Goal: Task Accomplishment & Management: Use online tool/utility

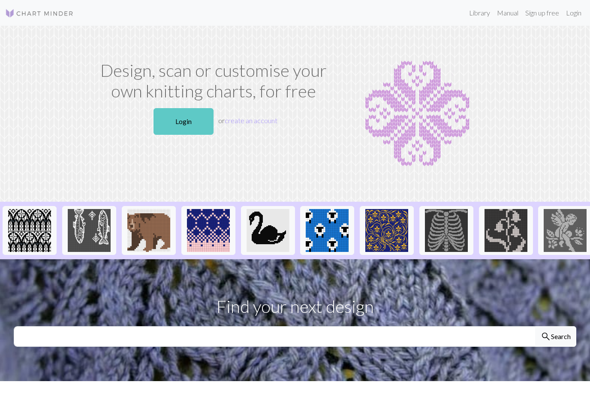
click at [180, 124] on link "Login" at bounding box center [183, 121] width 60 height 27
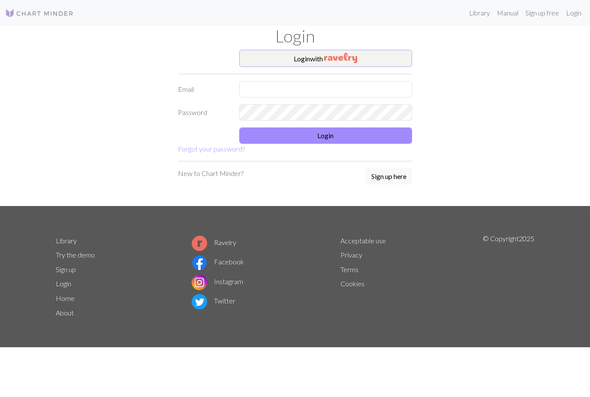
click at [328, 60] on img "button" at bounding box center [340, 58] width 33 height 10
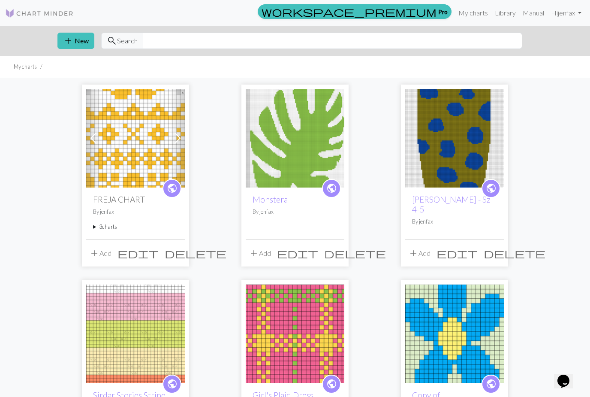
click at [106, 230] on summary "3 charts" at bounding box center [135, 226] width 85 height 8
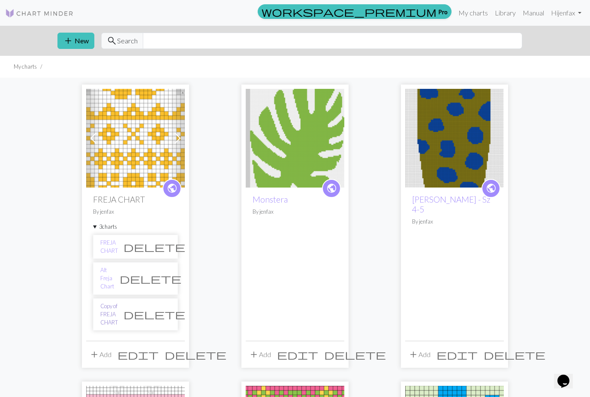
click at [118, 307] on link "Copy of FREJA CHART" at bounding box center [109, 314] width 18 height 25
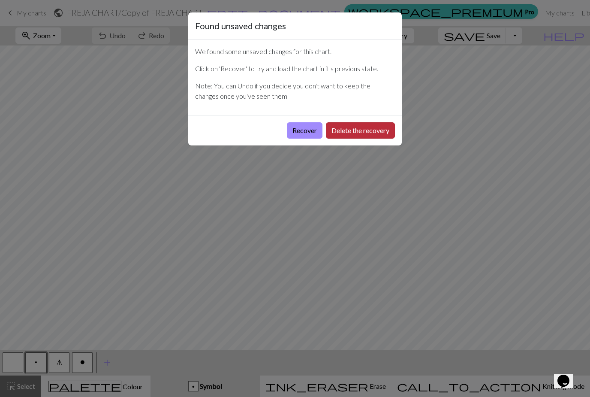
click at [351, 132] on button "Delete the recovery" at bounding box center [360, 130] width 69 height 16
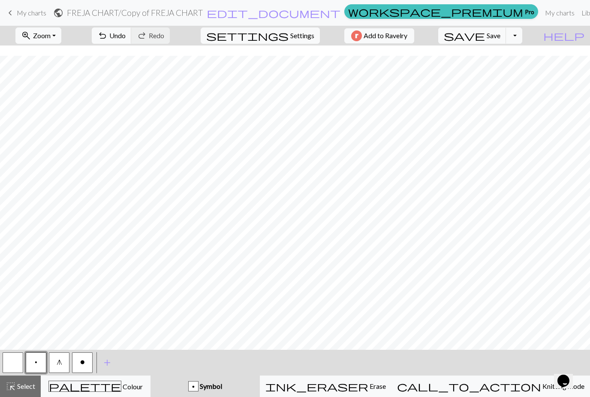
scroll to position [87, 0]
click at [126, 37] on span "Undo" at bounding box center [117, 35] width 16 height 8
click at [132, 43] on button "undo Undo Undo" at bounding box center [112, 35] width 40 height 16
click at [132, 42] on button "undo Undo Undo" at bounding box center [112, 35] width 40 height 16
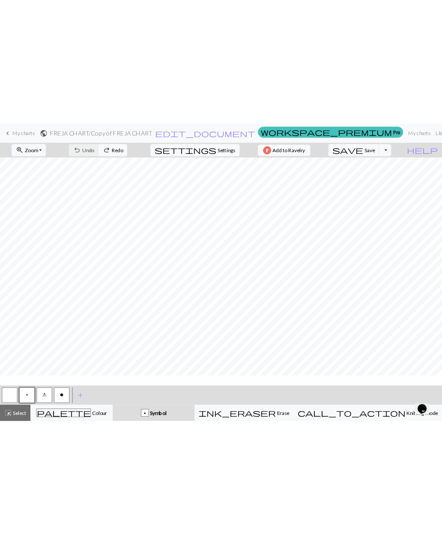
scroll to position [430, 0]
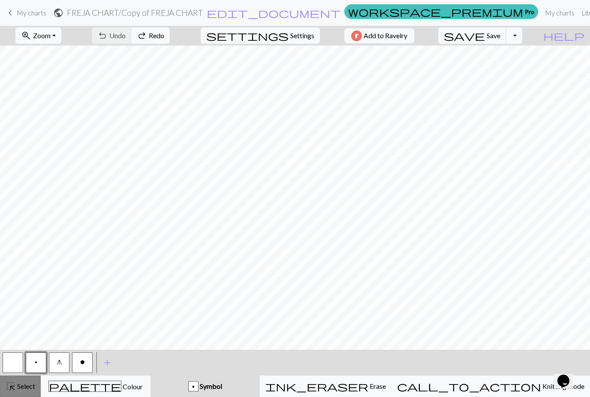
click at [28, 391] on button "highlight_alt Select Select" at bounding box center [20, 385] width 41 height 21
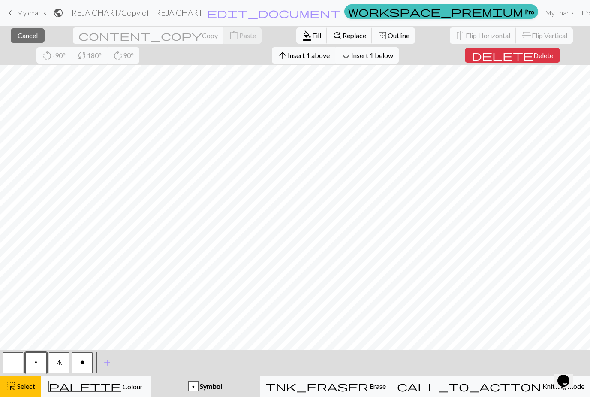
click at [351, 58] on span "Insert 1 below" at bounding box center [372, 55] width 42 height 8
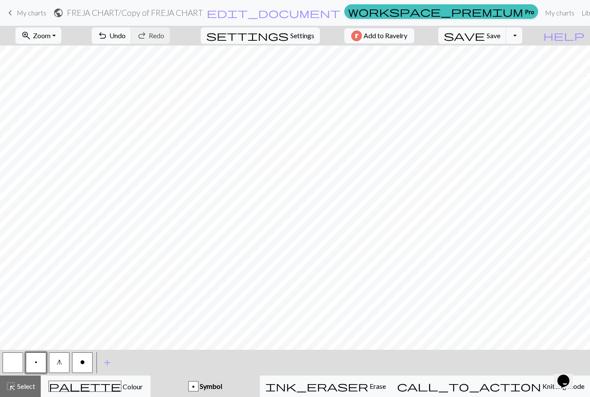
scroll to position [458, 0]
click at [121, 384] on span "Colour" at bounding box center [131, 386] width 21 height 8
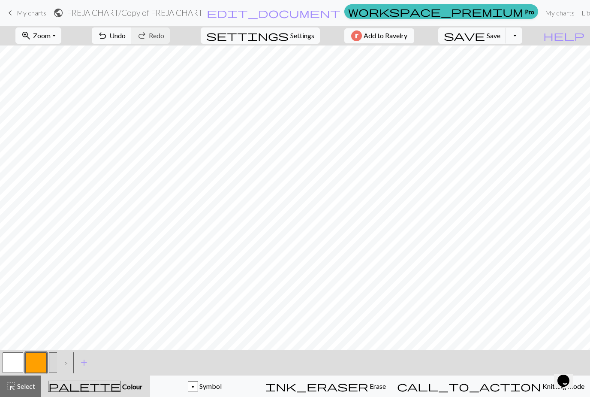
click at [39, 367] on button "button" at bounding box center [36, 362] width 21 height 21
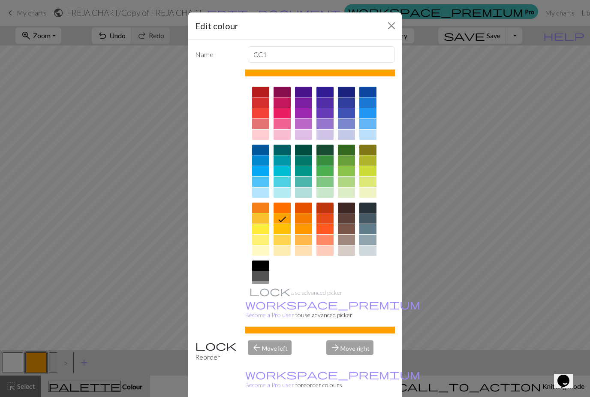
click at [388, 27] on button "Close" at bounding box center [392, 26] width 14 height 14
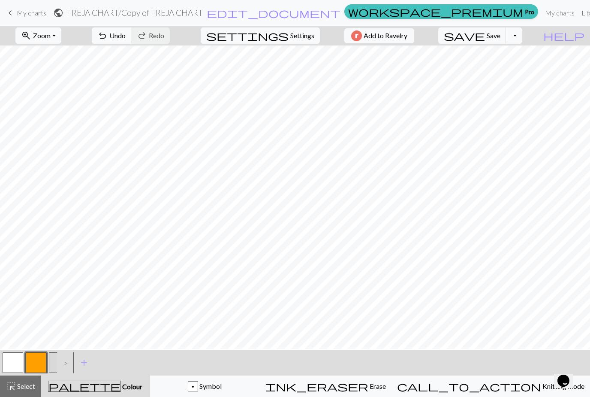
scroll to position [449, 0]
click at [24, 389] on span "Select" at bounding box center [25, 386] width 19 height 8
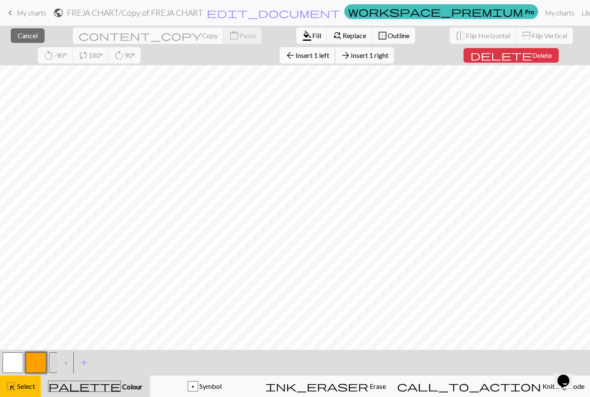
click at [280, 61] on button "arrow_back Insert 1 left" at bounding box center [308, 55] width 56 height 16
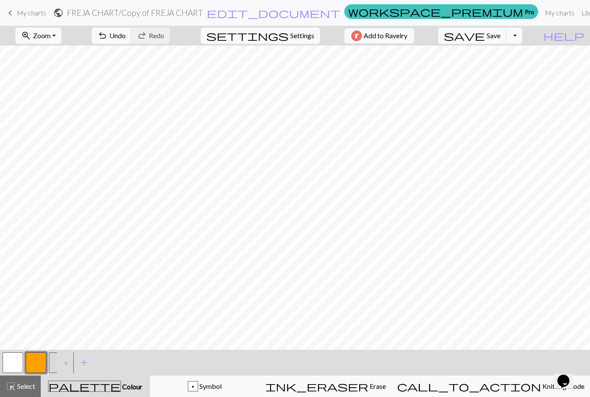
click at [22, 386] on span "Select" at bounding box center [25, 386] width 19 height 8
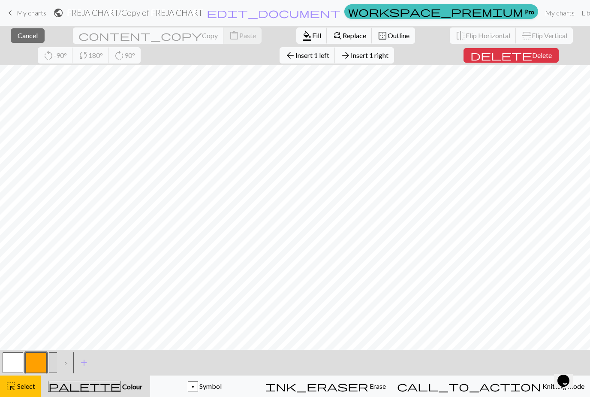
click at [351, 58] on span "Insert 1 right" at bounding box center [370, 55] width 38 height 8
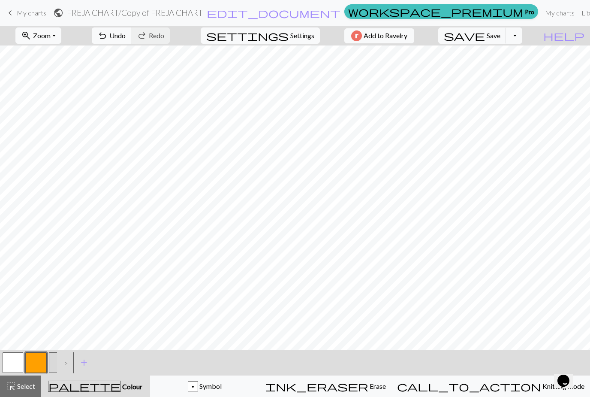
click at [36, 364] on button "button" at bounding box center [36, 362] width 21 height 21
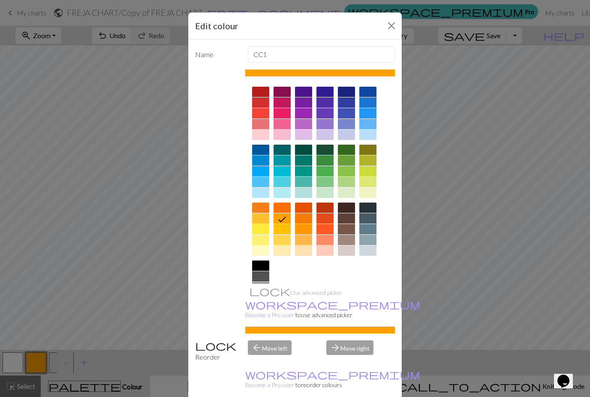
click at [396, 24] on button "Close" at bounding box center [392, 26] width 14 height 14
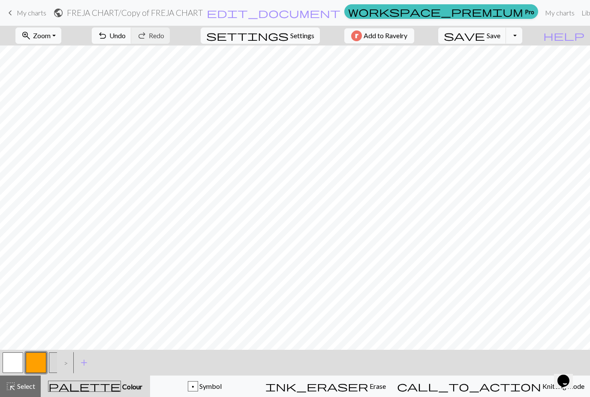
click at [18, 362] on button "button" at bounding box center [13, 362] width 21 height 21
click at [42, 360] on button "button" at bounding box center [36, 362] width 21 height 21
click at [16, 364] on button "button" at bounding box center [13, 362] width 21 height 21
click at [36, 370] on button "button" at bounding box center [36, 362] width 21 height 21
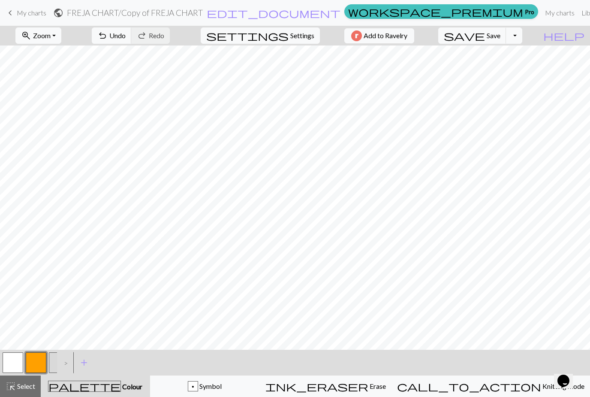
click at [14, 368] on button "button" at bounding box center [13, 362] width 21 height 21
click at [34, 362] on button "button" at bounding box center [36, 362] width 21 height 21
click at [126, 39] on span "Undo" at bounding box center [117, 35] width 16 height 8
click at [132, 41] on button "undo Undo Undo" at bounding box center [112, 35] width 40 height 16
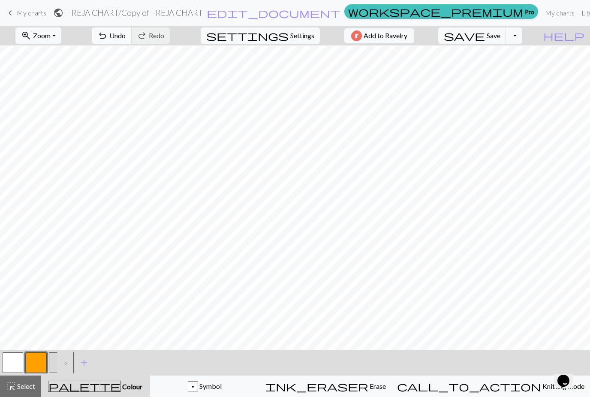
scroll to position [108, 0]
click at [36, 364] on button "button" at bounding box center [36, 362] width 21 height 21
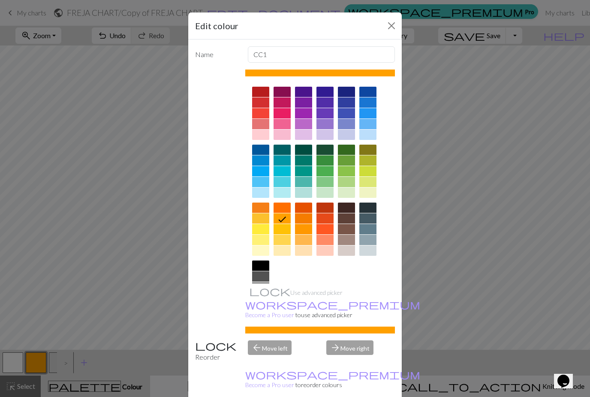
click at [394, 26] on button "Close" at bounding box center [392, 26] width 14 height 14
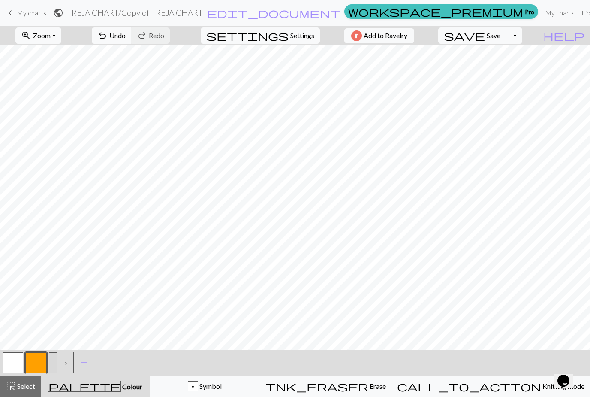
click at [16, 369] on button "button" at bounding box center [13, 362] width 21 height 21
click at [34, 368] on button "button" at bounding box center [36, 362] width 21 height 21
click at [13, 362] on button "button" at bounding box center [13, 362] width 21 height 21
click at [36, 366] on button "button" at bounding box center [36, 362] width 21 height 21
click at [15, 362] on button "button" at bounding box center [13, 362] width 21 height 21
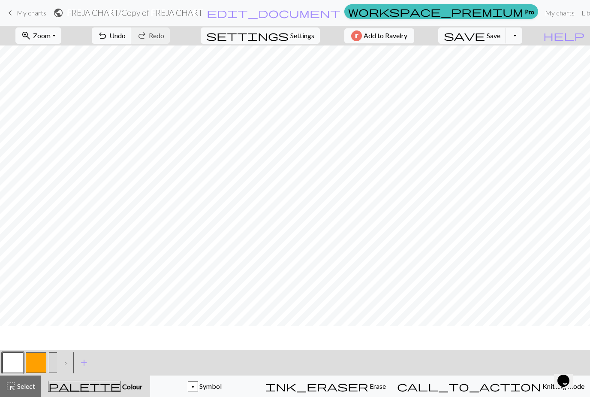
scroll to position [0, 0]
click at [36, 363] on button "button" at bounding box center [36, 362] width 21 height 21
click at [15, 367] on button "button" at bounding box center [13, 362] width 21 height 21
click at [36, 363] on button "button" at bounding box center [36, 362] width 21 height 21
click at [36, 364] on button "button" at bounding box center [36, 362] width 21 height 21
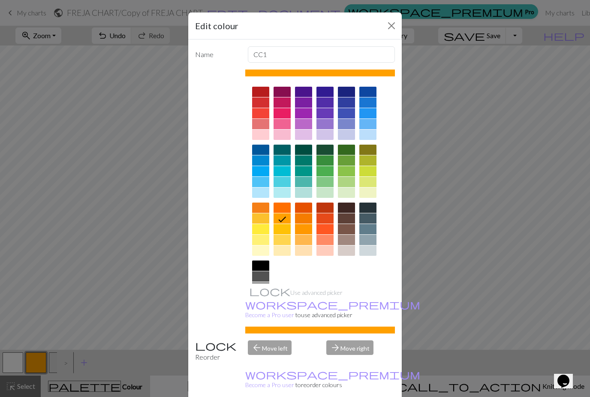
click at [391, 28] on button "Close" at bounding box center [392, 26] width 14 height 14
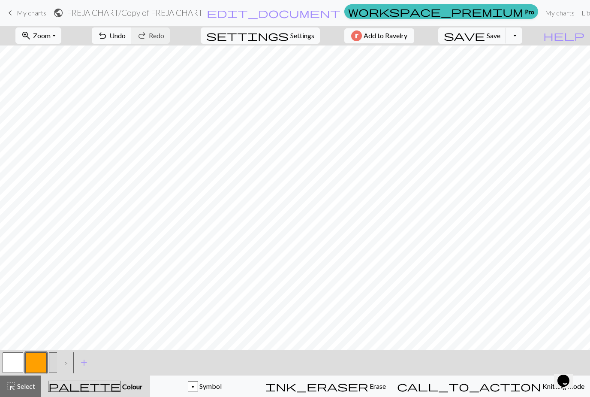
click at [20, 367] on button "button" at bounding box center [13, 362] width 21 height 21
click at [35, 363] on button "button" at bounding box center [36, 362] width 21 height 21
click at [126, 38] on span "Undo" at bounding box center [117, 35] width 16 height 8
click at [126, 39] on span "Undo" at bounding box center [117, 35] width 16 height 8
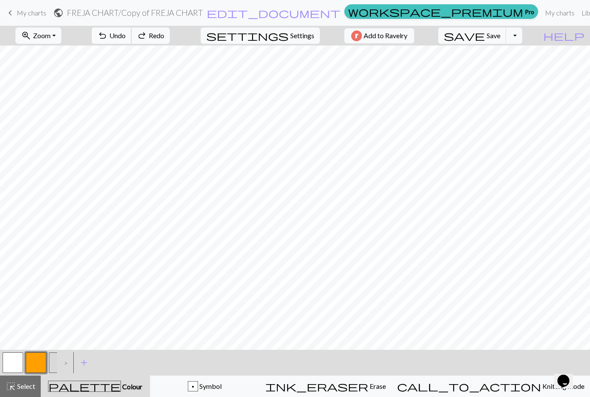
click at [132, 40] on button "undo Undo Undo" at bounding box center [112, 35] width 40 height 16
click at [126, 39] on span "Undo" at bounding box center [117, 35] width 16 height 8
click at [132, 40] on button "undo Undo Undo" at bounding box center [112, 35] width 40 height 16
click at [126, 39] on span "Undo" at bounding box center [117, 35] width 16 height 8
click at [126, 38] on span "Undo" at bounding box center [117, 35] width 16 height 8
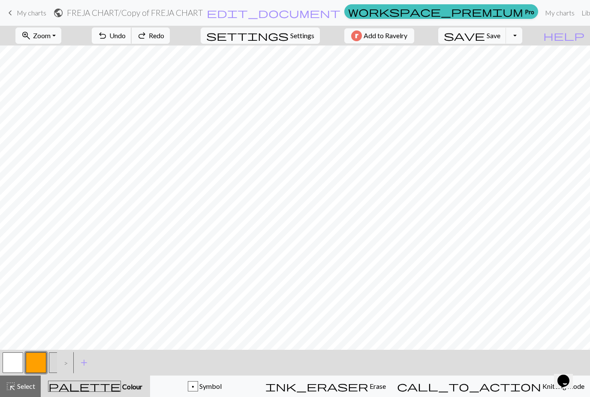
click at [126, 38] on span "Undo" at bounding box center [117, 35] width 16 height 8
click at [126, 36] on span "Undo" at bounding box center [117, 35] width 16 height 8
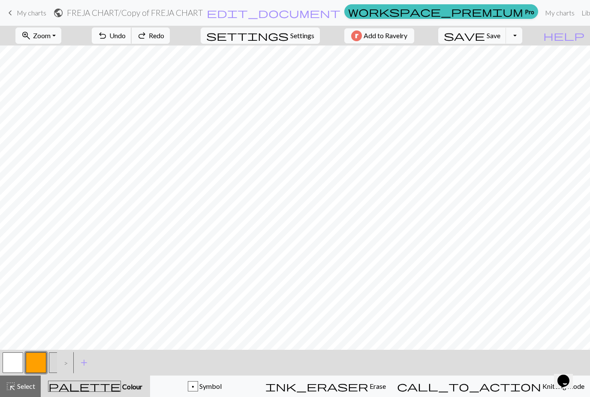
click at [126, 38] on span "Undo" at bounding box center [117, 35] width 16 height 8
click at [126, 39] on span "Undo" at bounding box center [117, 35] width 16 height 8
click at [126, 38] on span "Undo" at bounding box center [117, 35] width 16 height 8
click at [126, 36] on span "Undo" at bounding box center [117, 35] width 16 height 8
click at [126, 38] on span "Undo" at bounding box center [117, 35] width 16 height 8
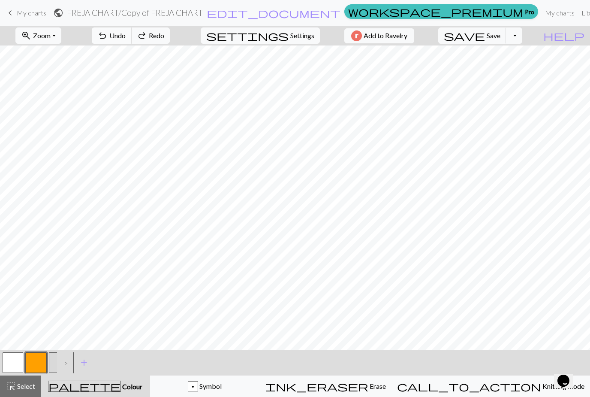
click at [126, 39] on span "Undo" at bounding box center [117, 35] width 16 height 8
click at [132, 40] on button "undo Undo Undo" at bounding box center [112, 35] width 40 height 16
click at [126, 39] on span "Undo" at bounding box center [117, 35] width 16 height 8
click at [126, 37] on span "Undo" at bounding box center [117, 35] width 16 height 8
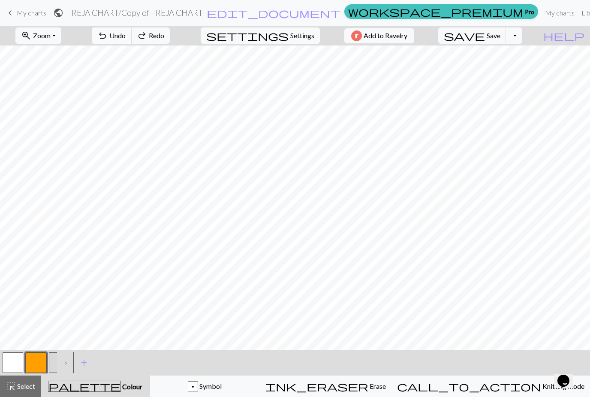
click at [126, 36] on span "Undo" at bounding box center [117, 35] width 16 height 8
click at [126, 37] on span "Undo" at bounding box center [117, 35] width 16 height 8
click at [126, 36] on span "Undo" at bounding box center [117, 35] width 16 height 8
click at [126, 32] on span "Undo" at bounding box center [117, 35] width 16 height 8
click at [126, 36] on span "Undo" at bounding box center [117, 35] width 16 height 8
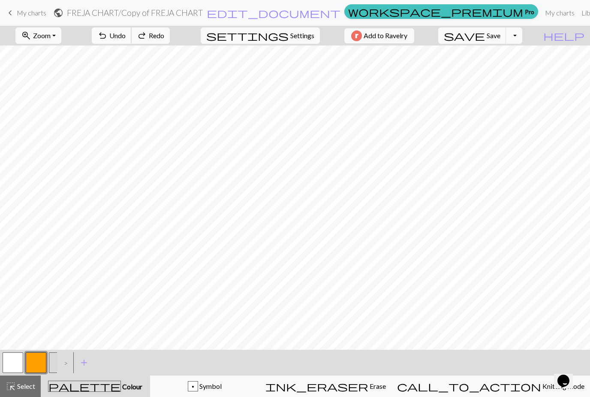
click at [126, 36] on span "Undo" at bounding box center [117, 35] width 16 height 8
click at [126, 34] on span "Undo" at bounding box center [117, 35] width 16 height 8
click at [126, 35] on span "Undo" at bounding box center [117, 35] width 16 height 8
click at [126, 33] on span "Undo" at bounding box center [117, 35] width 16 height 8
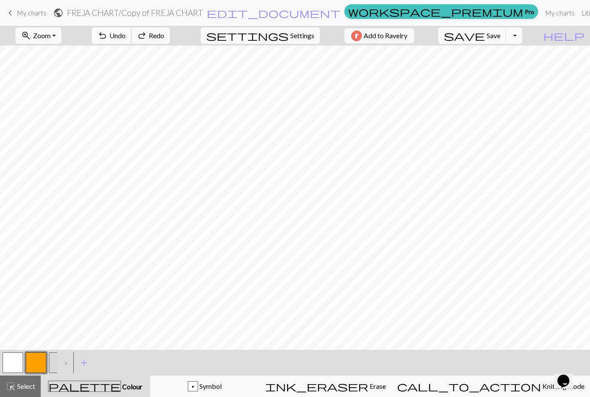
click at [126, 36] on span "Undo" at bounding box center [117, 35] width 16 height 8
click at [126, 35] on span "Undo" at bounding box center [117, 35] width 16 height 8
click at [126, 36] on span "Undo" at bounding box center [117, 35] width 16 height 8
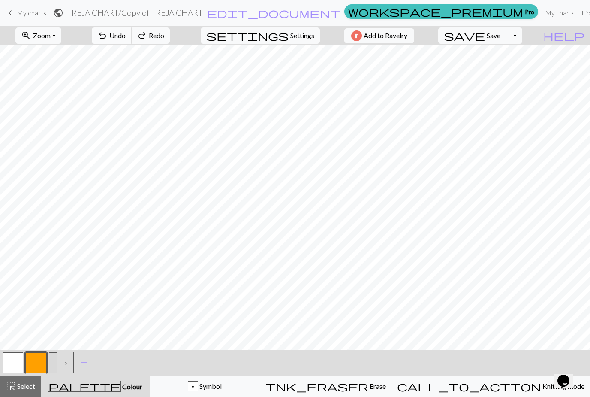
click at [126, 36] on span "Undo" at bounding box center [117, 35] width 16 height 8
click at [126, 39] on span "Undo" at bounding box center [117, 35] width 16 height 8
click at [126, 37] on span "Undo" at bounding box center [117, 35] width 16 height 8
click at [126, 35] on span "Undo" at bounding box center [117, 35] width 16 height 8
click at [126, 34] on span "Undo" at bounding box center [117, 35] width 16 height 8
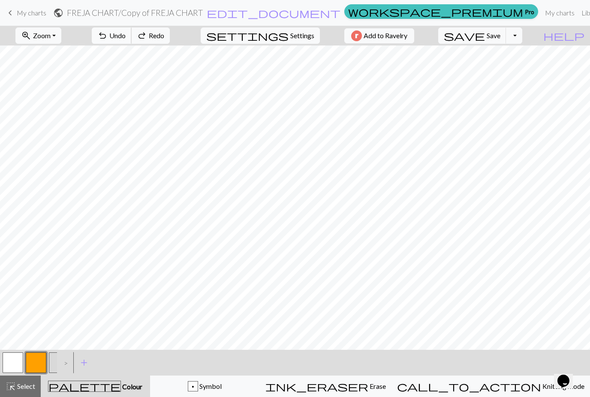
click at [126, 33] on span "Undo" at bounding box center [117, 35] width 16 height 8
click at [126, 34] on span "Undo" at bounding box center [117, 35] width 16 height 8
click at [126, 33] on span "Undo" at bounding box center [117, 35] width 16 height 8
click at [126, 36] on span "Undo" at bounding box center [117, 35] width 16 height 8
click at [126, 35] on span "Undo" at bounding box center [117, 35] width 16 height 8
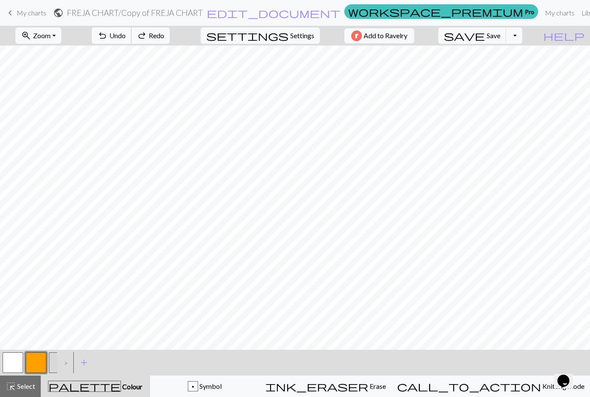
click at [126, 34] on span "Undo" at bounding box center [117, 35] width 16 height 8
click at [126, 36] on span "Undo" at bounding box center [117, 35] width 16 height 8
click at [157, 36] on div "undo Undo Undo redo Redo Redo" at bounding box center [130, 36] width 91 height 20
click at [156, 37] on div "undo Undo Undo redo Redo Redo" at bounding box center [130, 36] width 91 height 20
click at [156, 36] on div "undo Undo Undo redo Redo Redo" at bounding box center [130, 36] width 91 height 20
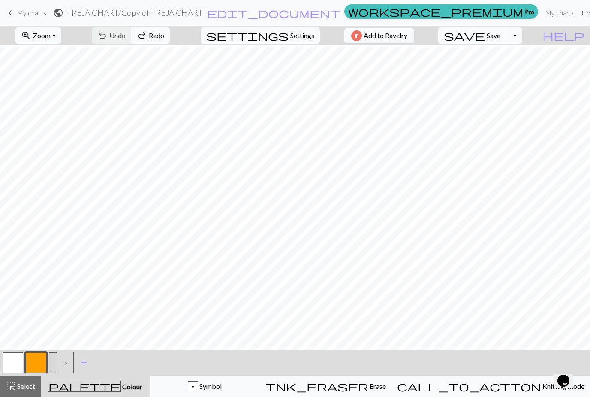
click at [156, 37] on div "undo Undo Undo redo Redo Redo" at bounding box center [130, 36] width 91 height 20
click at [156, 38] on div "undo Undo Undo redo Redo Redo" at bounding box center [130, 36] width 91 height 20
click at [156, 36] on div "undo Undo Undo redo Redo Redo" at bounding box center [130, 36] width 91 height 20
click at [158, 37] on div "undo Undo Undo redo Redo Redo" at bounding box center [130, 36] width 91 height 20
click at [156, 39] on div "undo Undo Undo redo Redo Redo" at bounding box center [130, 36] width 91 height 20
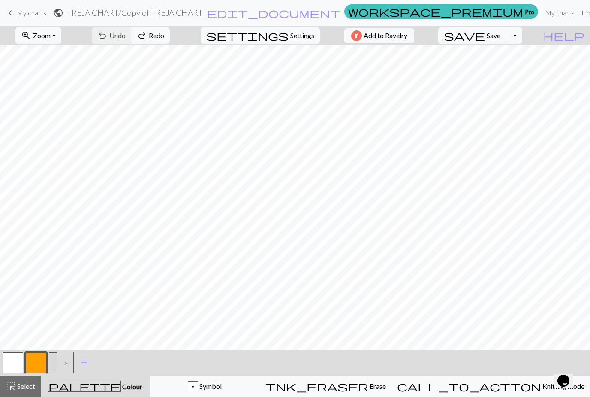
click at [157, 36] on div "undo Undo Undo redo Redo Redo" at bounding box center [130, 36] width 91 height 20
click at [157, 39] on div "undo Undo Undo redo Redo Redo" at bounding box center [130, 36] width 91 height 20
click at [160, 37] on div "undo Undo Undo redo Redo Redo" at bounding box center [130, 36] width 91 height 20
click at [165, 38] on div "undo Undo Undo redo Redo Redo" at bounding box center [130, 36] width 91 height 20
click at [163, 40] on div "undo Undo Undo redo Redo Redo" at bounding box center [130, 36] width 91 height 20
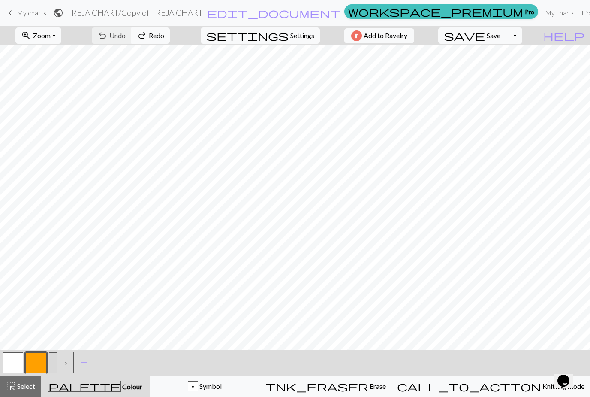
click at [155, 40] on div "undo Undo Undo redo Redo Redo" at bounding box center [130, 36] width 91 height 20
click at [153, 44] on div "undo Undo Undo redo Redo Redo" at bounding box center [130, 36] width 91 height 20
click at [157, 40] on div "undo Undo Undo redo Redo Redo" at bounding box center [130, 36] width 91 height 20
click at [151, 39] on div "undo Undo Undo redo Redo Redo" at bounding box center [130, 36] width 91 height 20
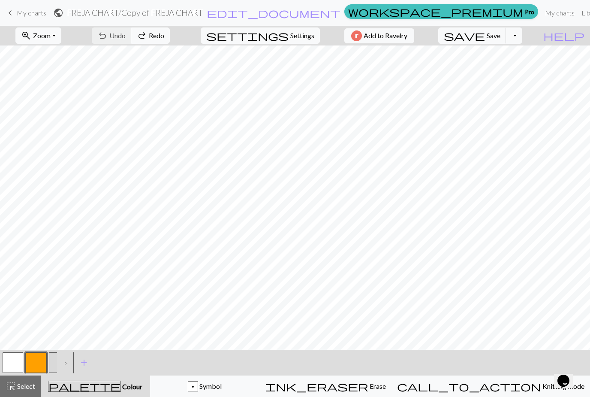
click at [153, 37] on div "undo Undo Undo redo Redo Redo" at bounding box center [130, 36] width 91 height 20
click at [159, 36] on div "undo Undo Undo redo Redo Redo" at bounding box center [130, 36] width 91 height 20
click at [154, 40] on div "undo Undo Undo redo Redo Redo" at bounding box center [130, 36] width 91 height 20
click at [152, 38] on div "undo Undo Undo redo Redo Redo" at bounding box center [130, 36] width 91 height 20
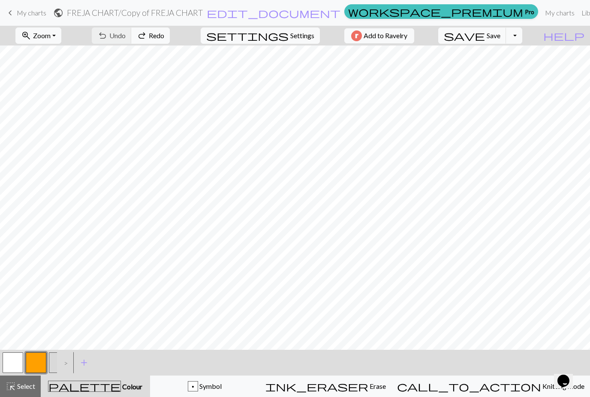
click at [155, 39] on div "undo Undo Undo redo Redo Redo" at bounding box center [130, 36] width 91 height 20
click at [157, 42] on div "undo Undo Undo redo Redo Redo" at bounding box center [130, 36] width 91 height 20
click at [151, 43] on div "undo Undo Undo redo Redo Redo" at bounding box center [130, 36] width 91 height 20
click at [20, 382] on span "Select" at bounding box center [25, 386] width 19 height 8
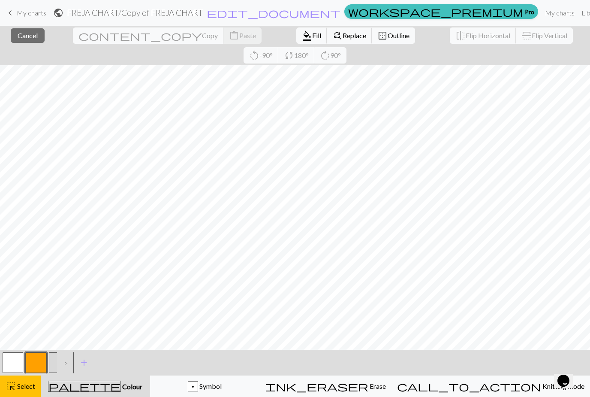
scroll to position [9, 0]
click at [27, 389] on span "Select" at bounding box center [25, 386] width 19 height 8
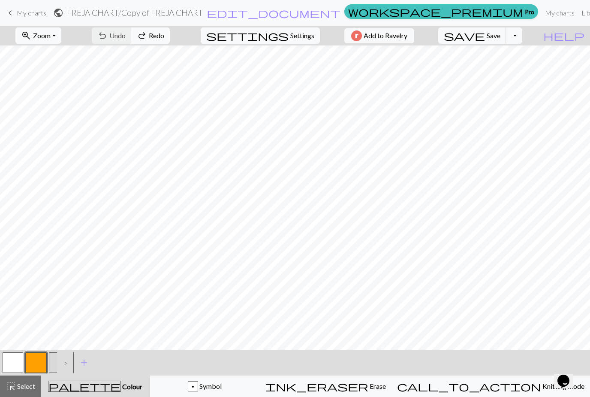
click at [24, 387] on span "Select" at bounding box center [25, 386] width 19 height 8
click at [27, 388] on span "Select" at bounding box center [25, 386] width 19 height 8
click at [150, 39] on div "undo Undo Undo redo Redo Redo" at bounding box center [130, 36] width 91 height 20
click at [160, 42] on div "undo Undo Undo redo Redo Redo" at bounding box center [130, 36] width 91 height 20
click at [161, 40] on div "undo Undo Undo redo Redo Redo" at bounding box center [130, 36] width 91 height 20
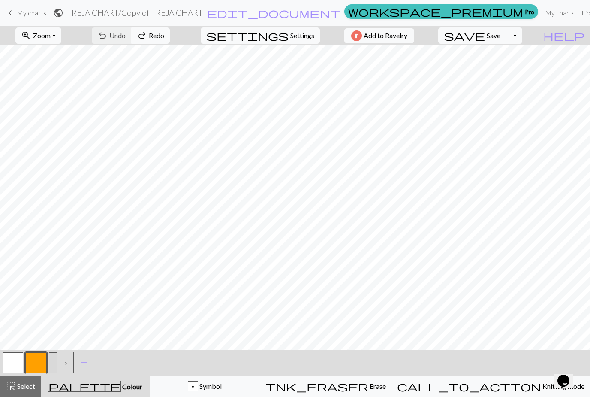
click at [162, 39] on div "undo Undo Undo redo Redo Redo" at bounding box center [130, 36] width 91 height 20
click at [160, 36] on div "undo Undo Undo redo Redo Redo" at bounding box center [130, 36] width 91 height 20
click at [161, 37] on div "undo Undo Undo redo Redo Redo" at bounding box center [130, 36] width 91 height 20
click at [29, 389] on span "Select" at bounding box center [25, 386] width 19 height 8
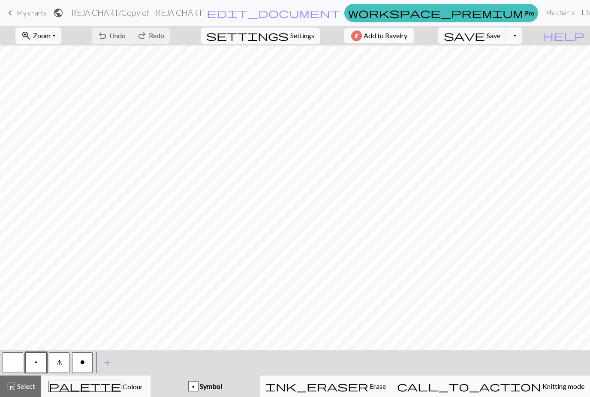
scroll to position [85, 0]
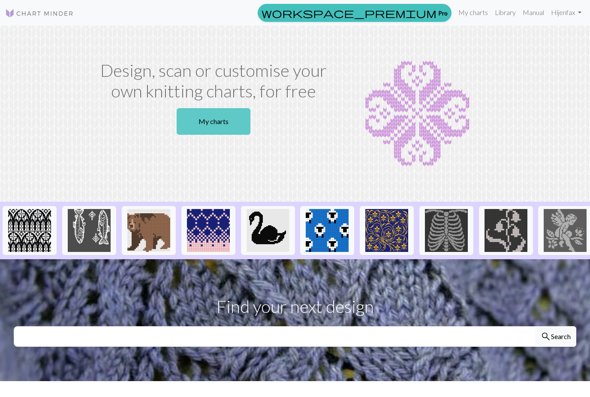
click at [216, 128] on link "My charts" at bounding box center [214, 121] width 74 height 27
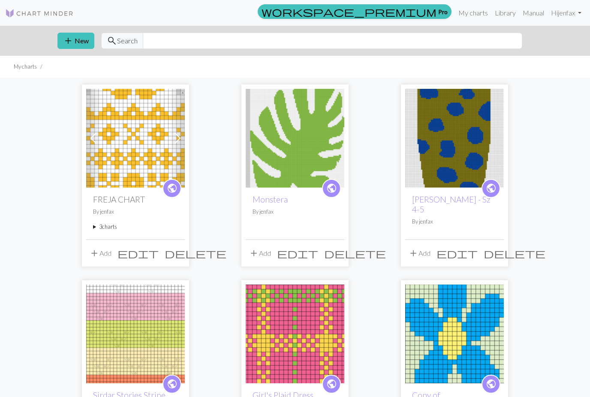
click at [129, 160] on img at bounding box center [135, 138] width 99 height 99
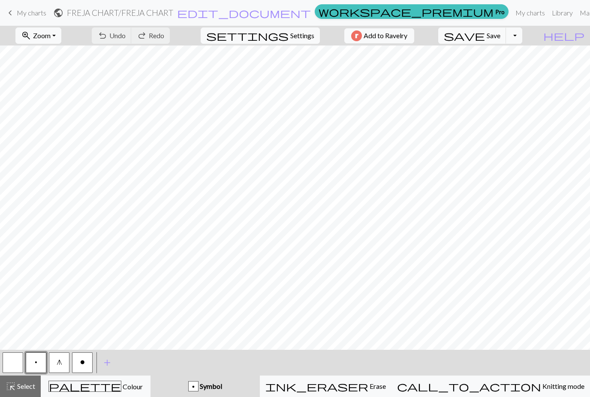
click at [21, 15] on span "My charts" at bounding box center [32, 13] width 30 height 8
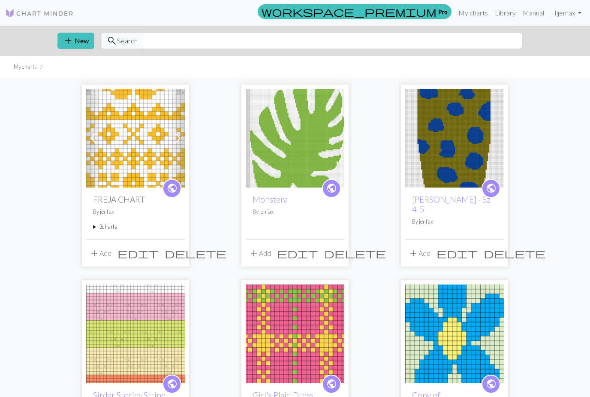
click at [110, 230] on summary "3 charts" at bounding box center [135, 226] width 85 height 8
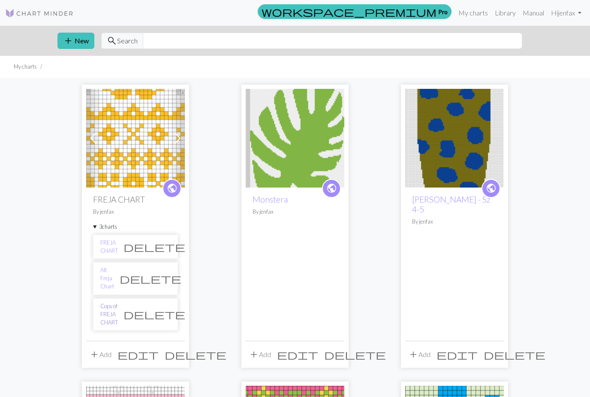
click at [118, 308] on link "Copy of FREJA CHART" at bounding box center [109, 314] width 18 height 25
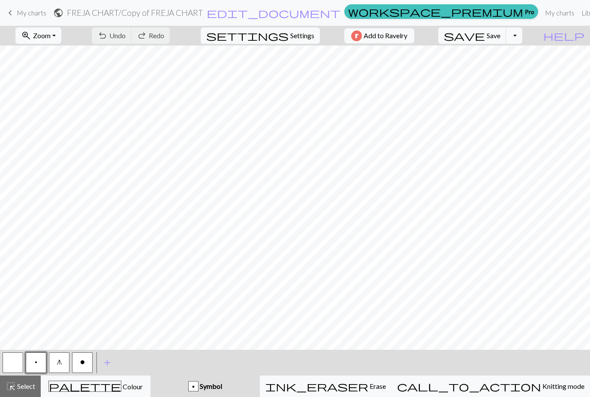
scroll to position [292, 0]
click at [29, 388] on span "Select" at bounding box center [25, 386] width 19 height 8
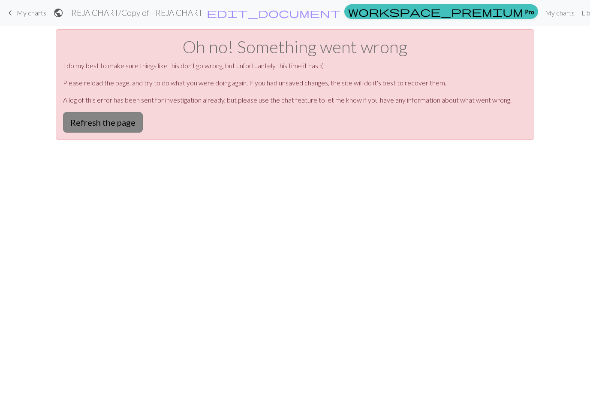
click at [119, 127] on button "Refresh the page" at bounding box center [103, 122] width 80 height 21
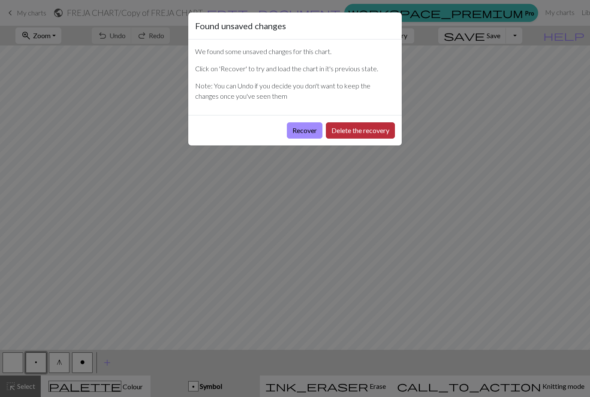
click at [354, 133] on button "Delete the recovery" at bounding box center [360, 130] width 69 height 16
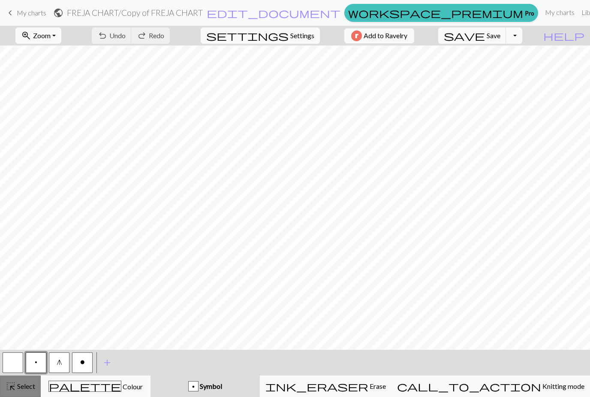
click at [30, 390] on span "Select" at bounding box center [25, 386] width 19 height 8
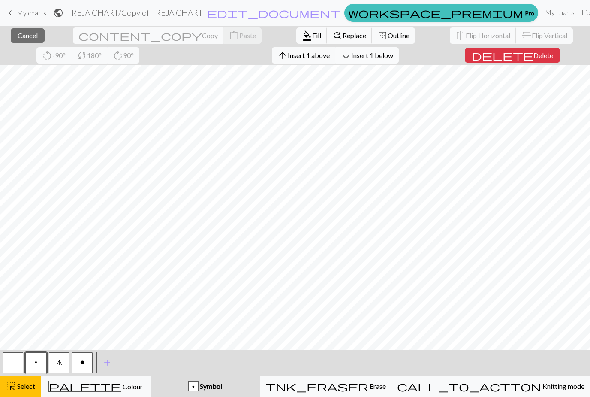
click at [351, 59] on span "Insert 1 below" at bounding box center [372, 55] width 42 height 8
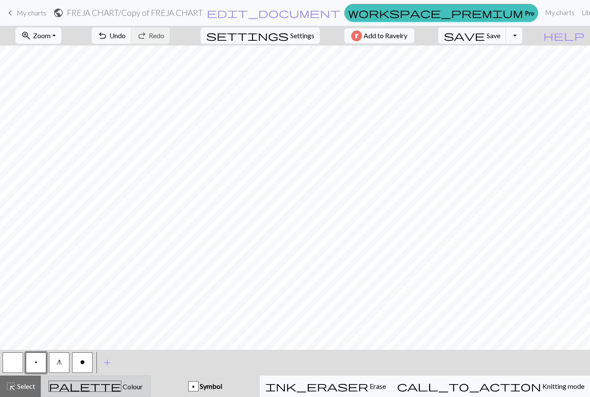
click at [121, 388] on span "Colour" at bounding box center [131, 386] width 21 height 8
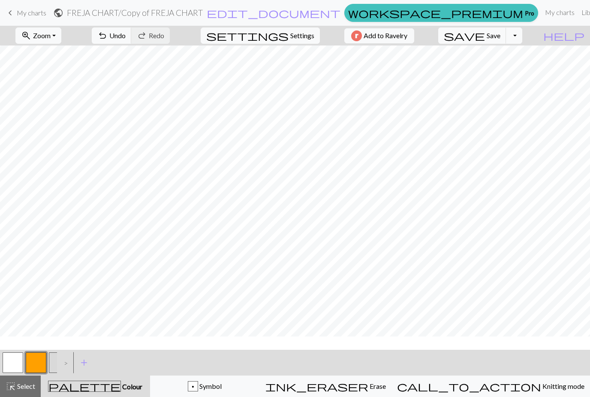
scroll to position [0, 0]
click at [12, 363] on button "button" at bounding box center [13, 362] width 21 height 21
click at [38, 367] on button "button" at bounding box center [36, 362] width 21 height 21
click at [19, 363] on button "button" at bounding box center [13, 362] width 21 height 21
click at [15, 360] on button "button" at bounding box center [13, 362] width 21 height 21
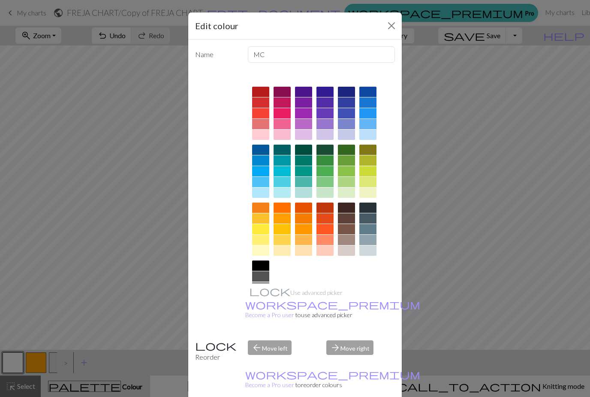
click at [390, 27] on button "Close" at bounding box center [392, 26] width 14 height 14
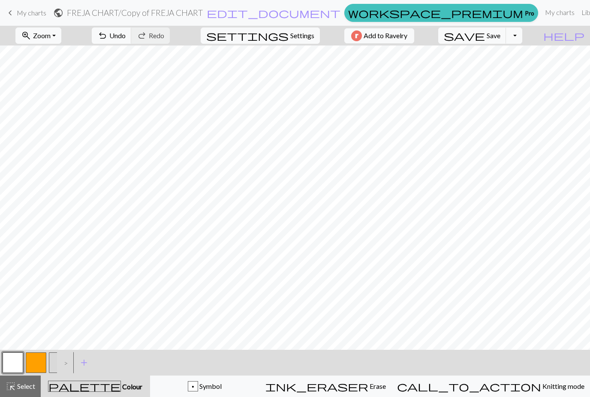
click at [10, 369] on button "button" at bounding box center [13, 362] width 21 height 21
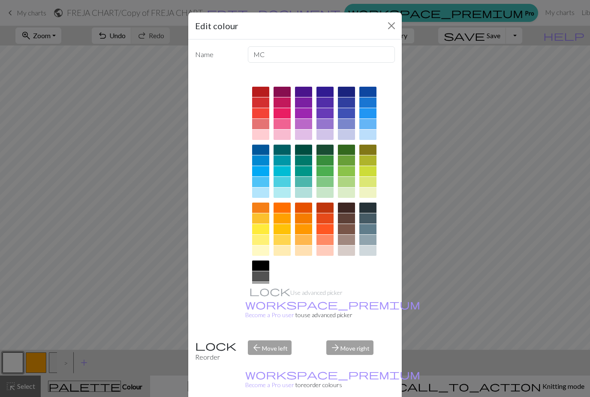
click at [385, 31] on button "Close" at bounding box center [392, 26] width 14 height 14
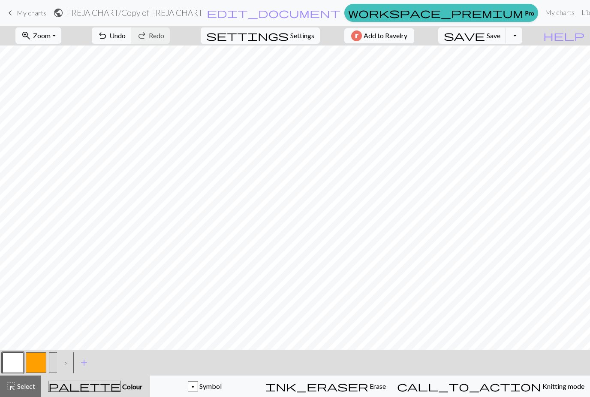
click at [40, 360] on button "button" at bounding box center [36, 362] width 21 height 21
click at [13, 356] on button "button" at bounding box center [13, 362] width 21 height 21
click at [16, 361] on button "button" at bounding box center [13, 362] width 21 height 21
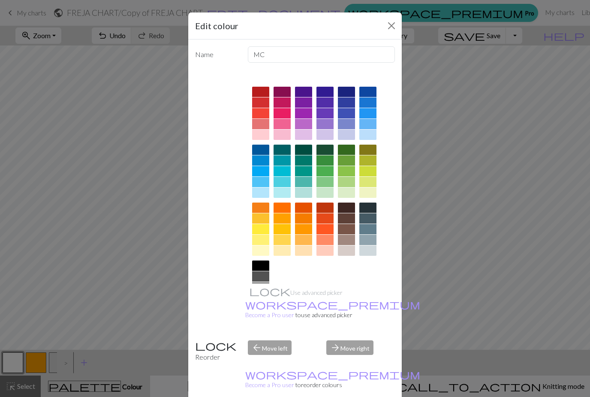
click at [394, 25] on button "Close" at bounding box center [392, 26] width 14 height 14
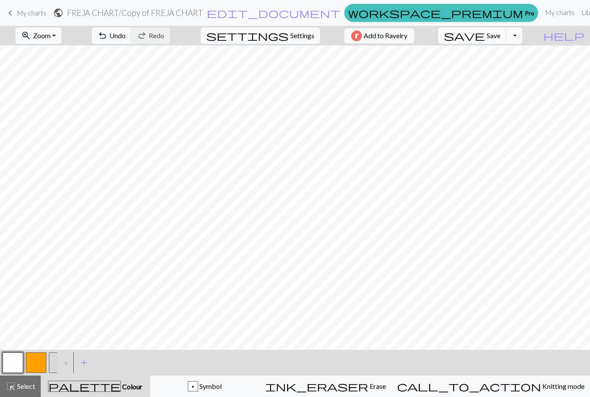
click at [36, 367] on button "button" at bounding box center [36, 362] width 21 height 21
click at [18, 357] on button "button" at bounding box center [13, 362] width 21 height 21
click at [39, 367] on button "button" at bounding box center [36, 362] width 21 height 21
click at [13, 363] on button "button" at bounding box center [13, 362] width 21 height 21
click at [33, 368] on button "button" at bounding box center [36, 362] width 21 height 21
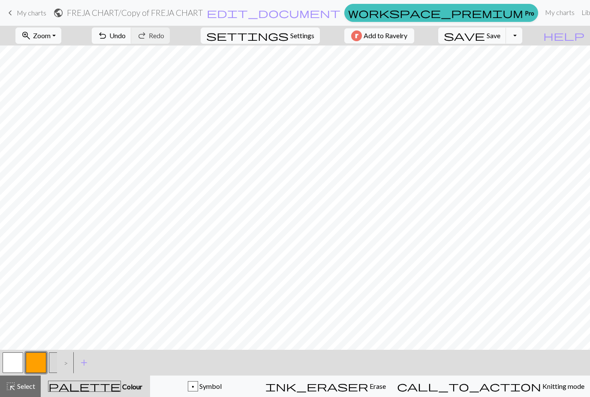
click at [17, 362] on button "button" at bounding box center [13, 362] width 21 height 21
click at [16, 365] on button "button" at bounding box center [13, 362] width 21 height 21
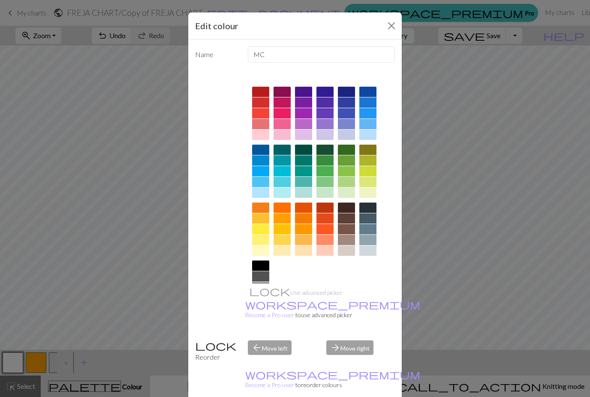
click at [393, 26] on button "Close" at bounding box center [392, 26] width 14 height 14
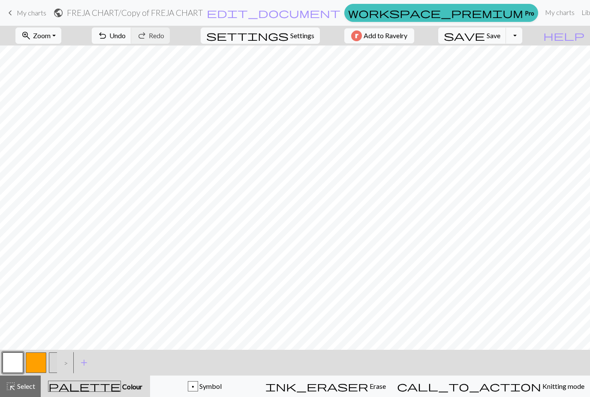
click at [34, 371] on button "button" at bounding box center [36, 362] width 21 height 21
click at [15, 366] on button "button" at bounding box center [13, 362] width 21 height 21
click at [38, 366] on button "button" at bounding box center [36, 362] width 21 height 21
click at [15, 366] on button "button" at bounding box center [13, 362] width 21 height 21
click at [15, 362] on button "button" at bounding box center [13, 362] width 21 height 21
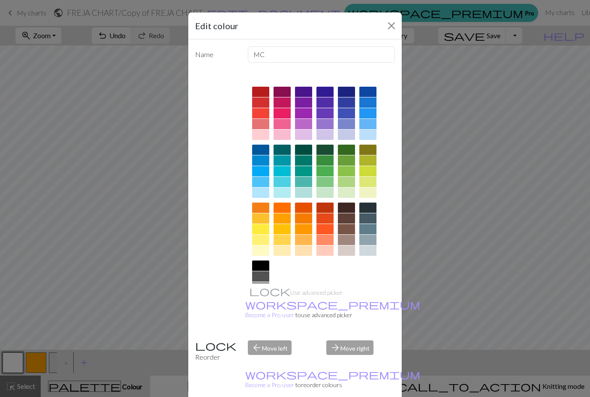
click at [390, 27] on button "Close" at bounding box center [392, 26] width 14 height 14
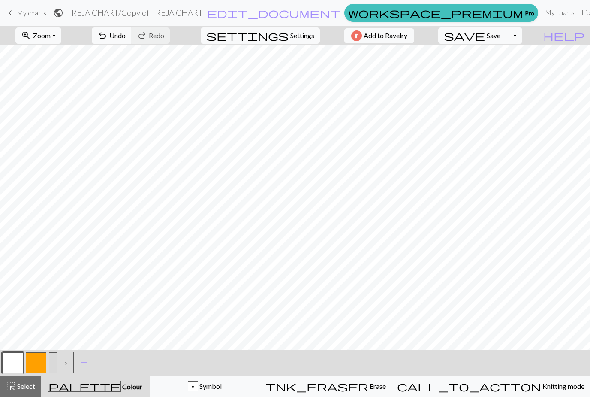
click at [36, 369] on button "button" at bounding box center [36, 362] width 21 height 21
click at [37, 365] on button "button" at bounding box center [36, 362] width 21 height 21
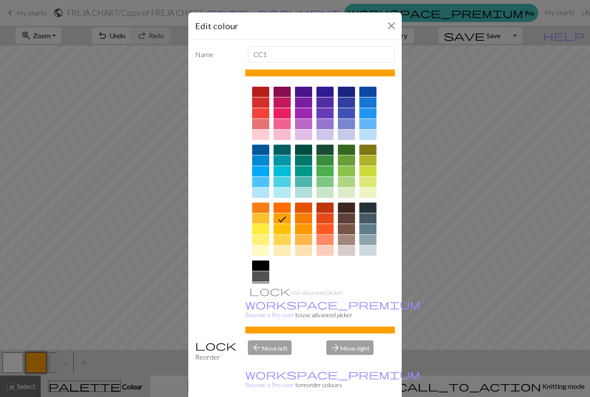
click at [392, 25] on button "Close" at bounding box center [392, 26] width 14 height 14
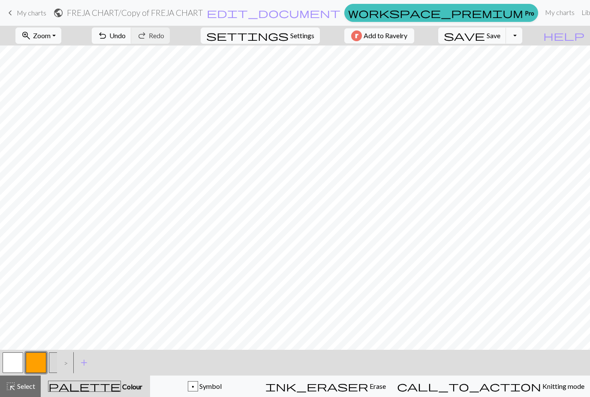
click at [14, 368] on button "button" at bounding box center [13, 362] width 21 height 21
click at [40, 367] on button "button" at bounding box center [36, 362] width 21 height 21
click at [8, 362] on button "button" at bounding box center [13, 362] width 21 height 21
click at [37, 360] on button "button" at bounding box center [36, 362] width 21 height 21
click at [126, 39] on span "Undo" at bounding box center [117, 35] width 16 height 8
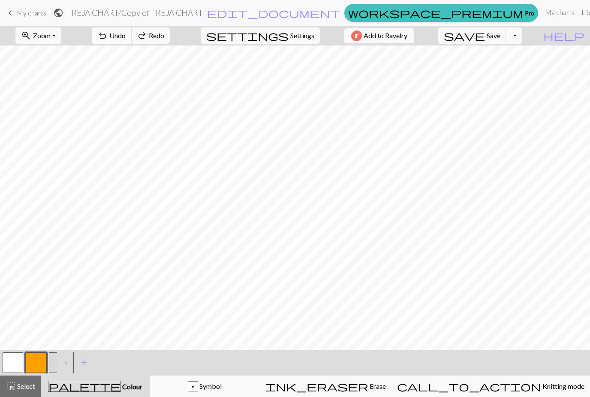
click at [132, 40] on button "undo Undo Undo" at bounding box center [112, 35] width 40 height 16
click at [132, 41] on button "undo Undo Undo" at bounding box center [112, 35] width 40 height 16
click at [132, 40] on button "undo Undo Undo" at bounding box center [112, 35] width 40 height 16
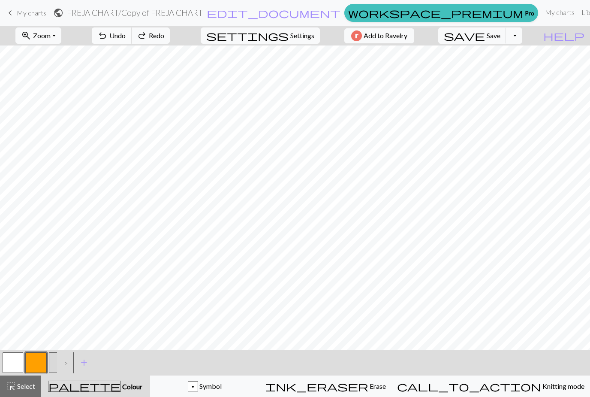
click at [132, 40] on button "undo Undo Undo" at bounding box center [112, 35] width 40 height 16
click at [132, 41] on button "undo Undo Undo" at bounding box center [112, 35] width 40 height 16
click at [126, 39] on span "Undo" at bounding box center [117, 35] width 16 height 8
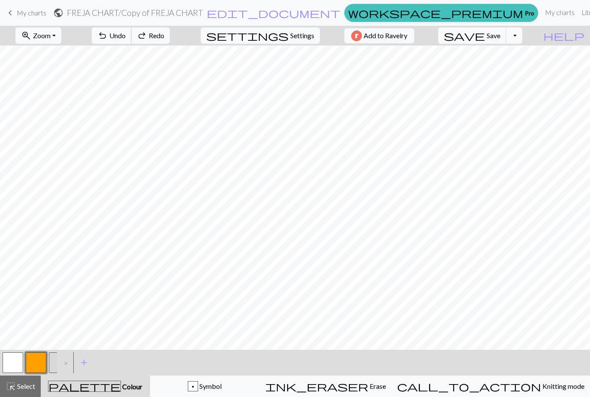
click at [132, 41] on button "undo Undo Undo" at bounding box center [112, 35] width 40 height 16
click at [18, 362] on button "button" at bounding box center [13, 362] width 21 height 21
click at [39, 364] on button "button" at bounding box center [36, 362] width 21 height 21
click at [15, 367] on button "button" at bounding box center [13, 362] width 21 height 21
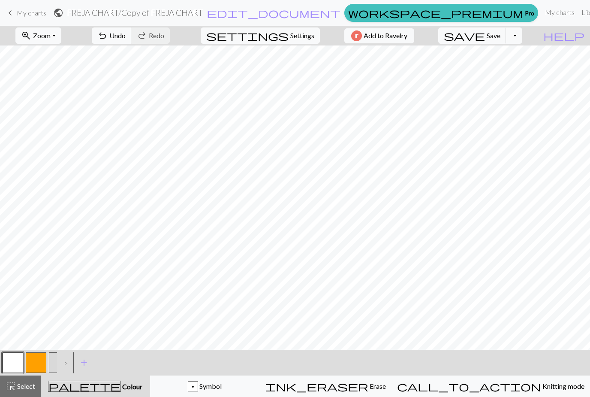
click at [18, 366] on button "button" at bounding box center [13, 362] width 21 height 21
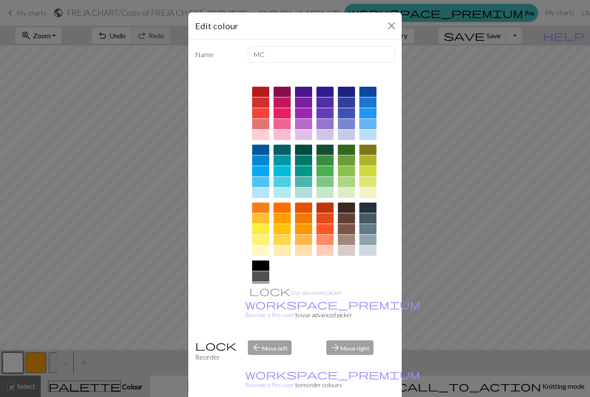
click at [390, 30] on button "Close" at bounding box center [392, 26] width 14 height 14
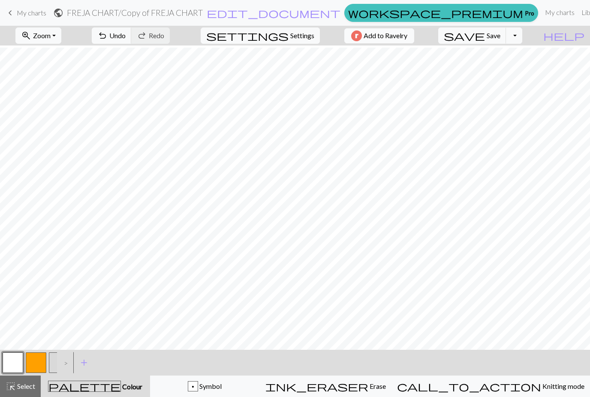
scroll to position [9, 0]
click at [11, 364] on button "button" at bounding box center [13, 362] width 21 height 21
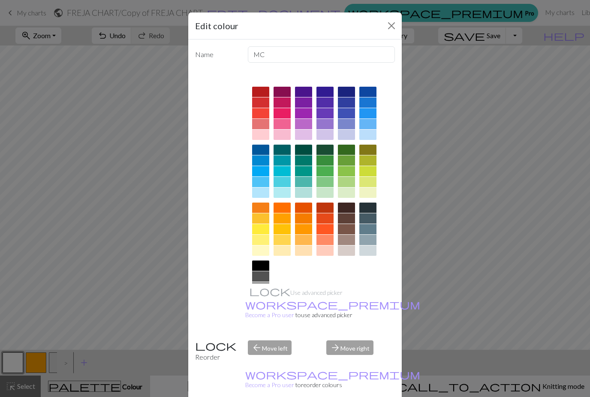
click at [389, 27] on button "Close" at bounding box center [392, 26] width 14 height 14
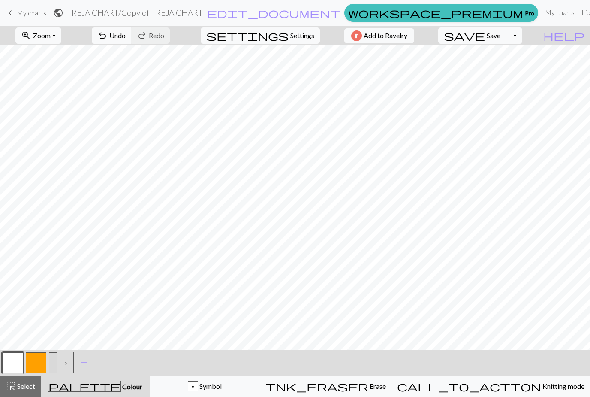
click at [19, 358] on button "button" at bounding box center [13, 362] width 21 height 21
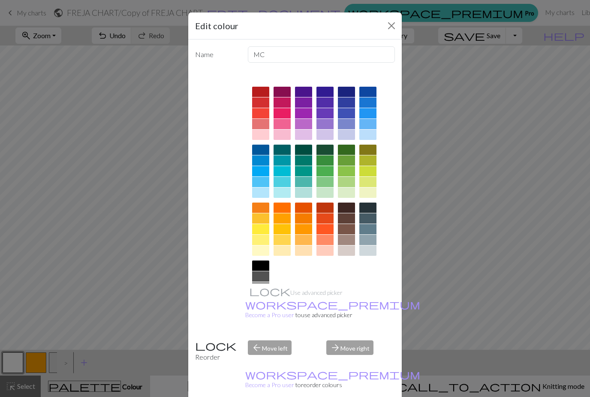
click at [397, 26] on button "Close" at bounding box center [392, 26] width 14 height 14
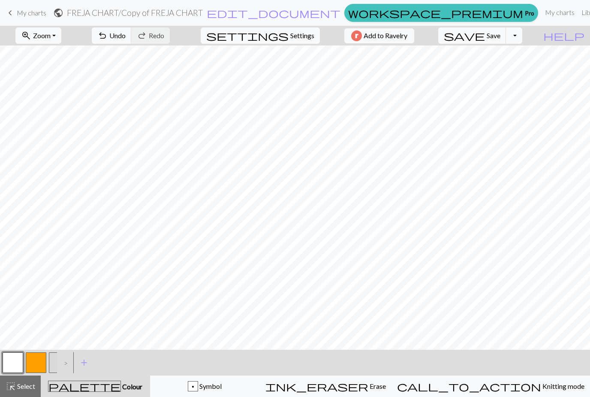
click at [39, 366] on button "button" at bounding box center [36, 362] width 21 height 21
click at [15, 365] on button "button" at bounding box center [13, 362] width 21 height 21
click at [36, 366] on button "button" at bounding box center [36, 362] width 21 height 21
click at [20, 361] on button "button" at bounding box center [13, 362] width 21 height 21
